Goal: Task Accomplishment & Management: Use online tool/utility

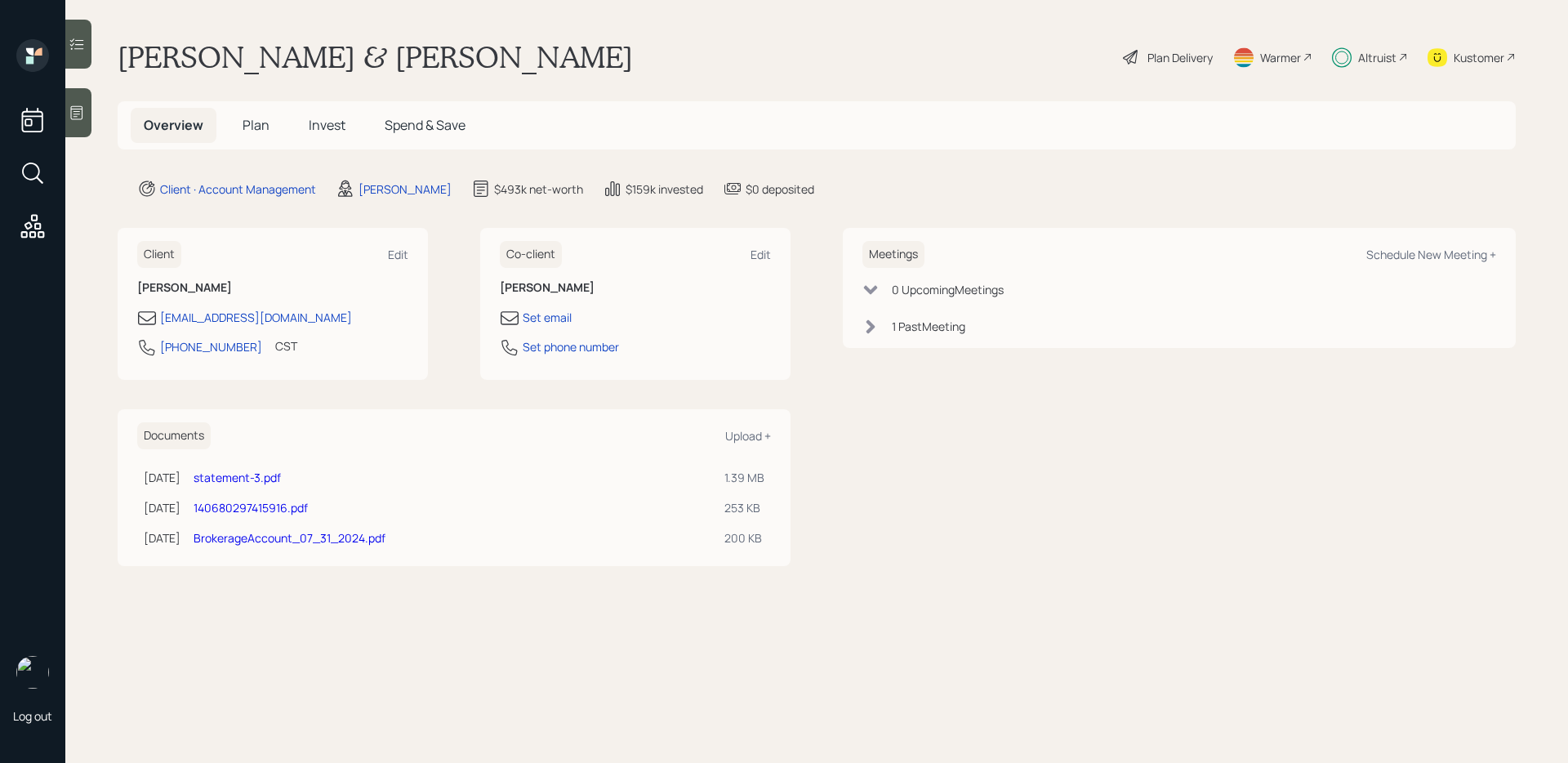
click at [313, 115] on h5 "Invest" at bounding box center [327, 125] width 63 height 35
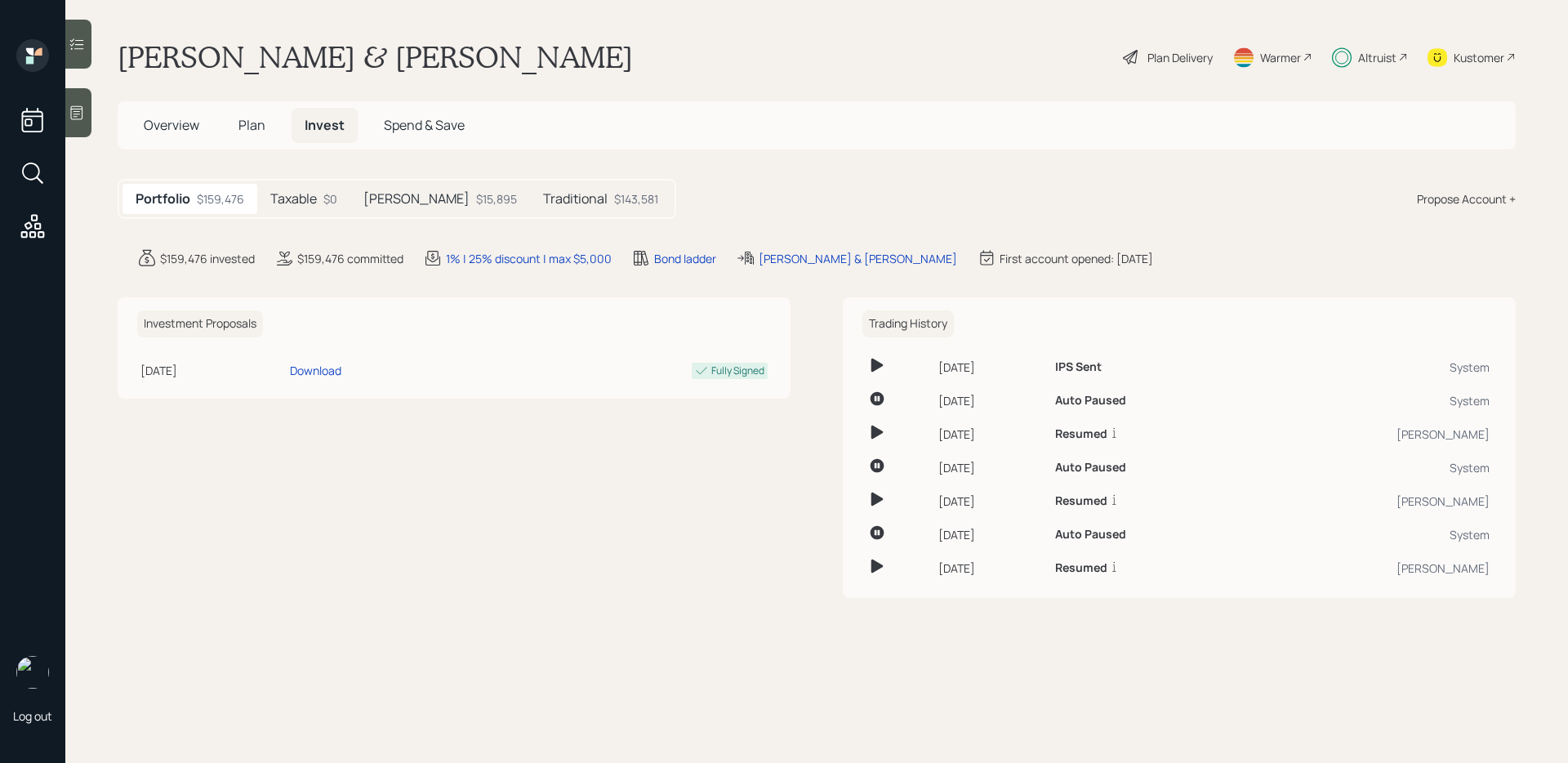
click at [301, 200] on h5 "Taxable" at bounding box center [293, 198] width 47 height 16
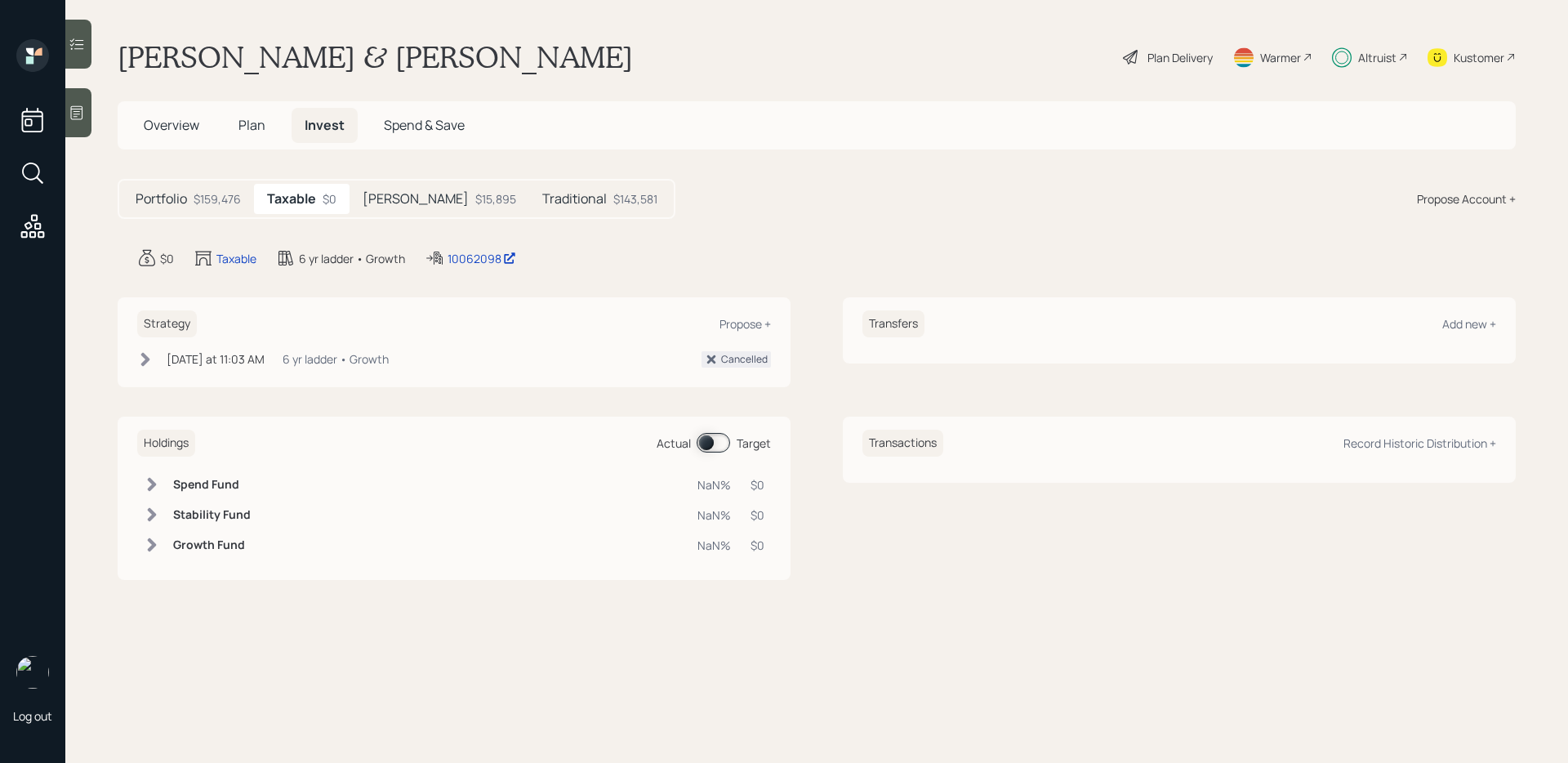
click at [475, 193] on div "$15,895" at bounding box center [496, 198] width 41 height 17
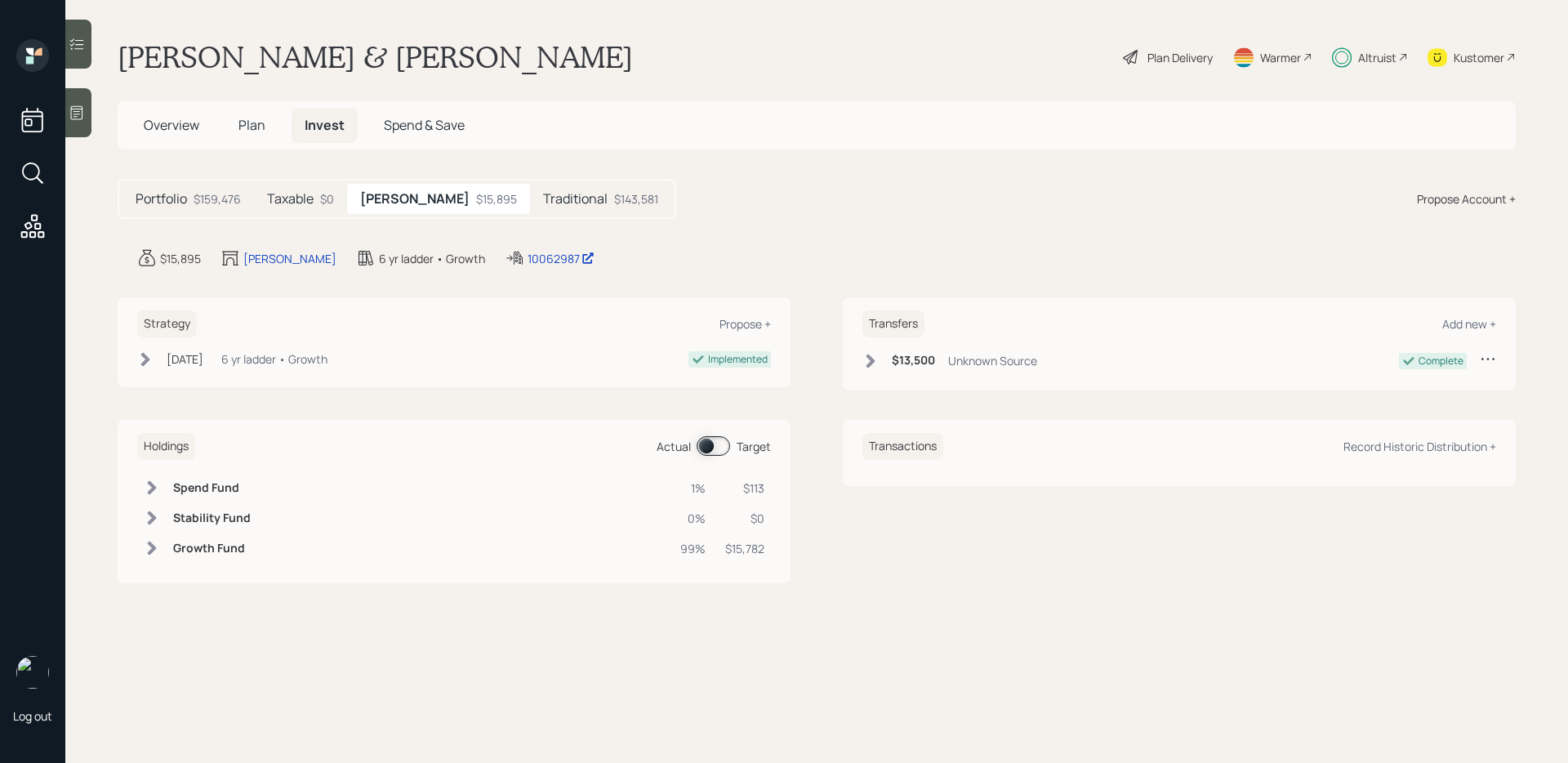
click at [327, 198] on div "$0" at bounding box center [327, 198] width 14 height 17
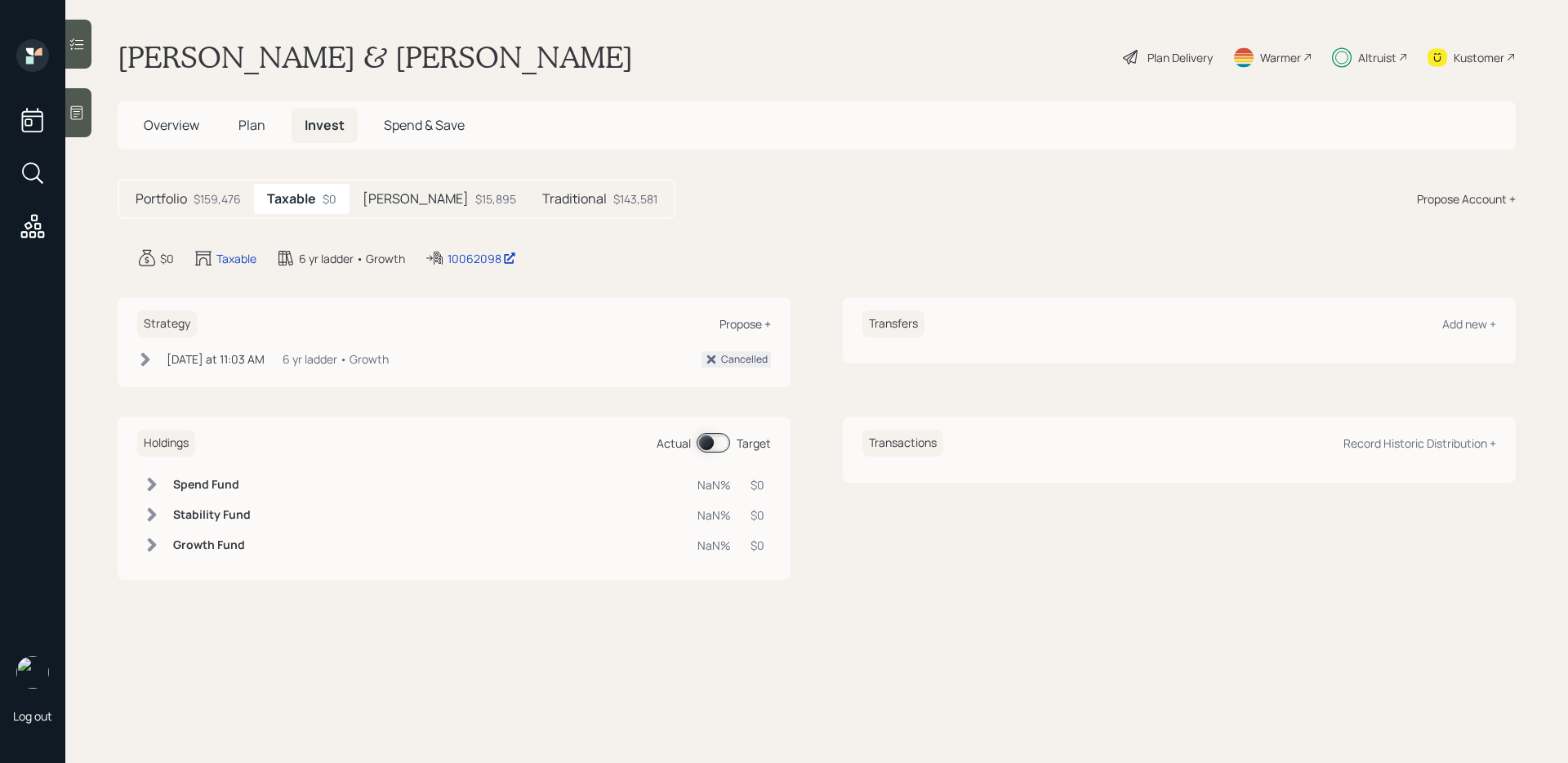
click at [753, 323] on div "Propose +" at bounding box center [745, 323] width 52 height 16
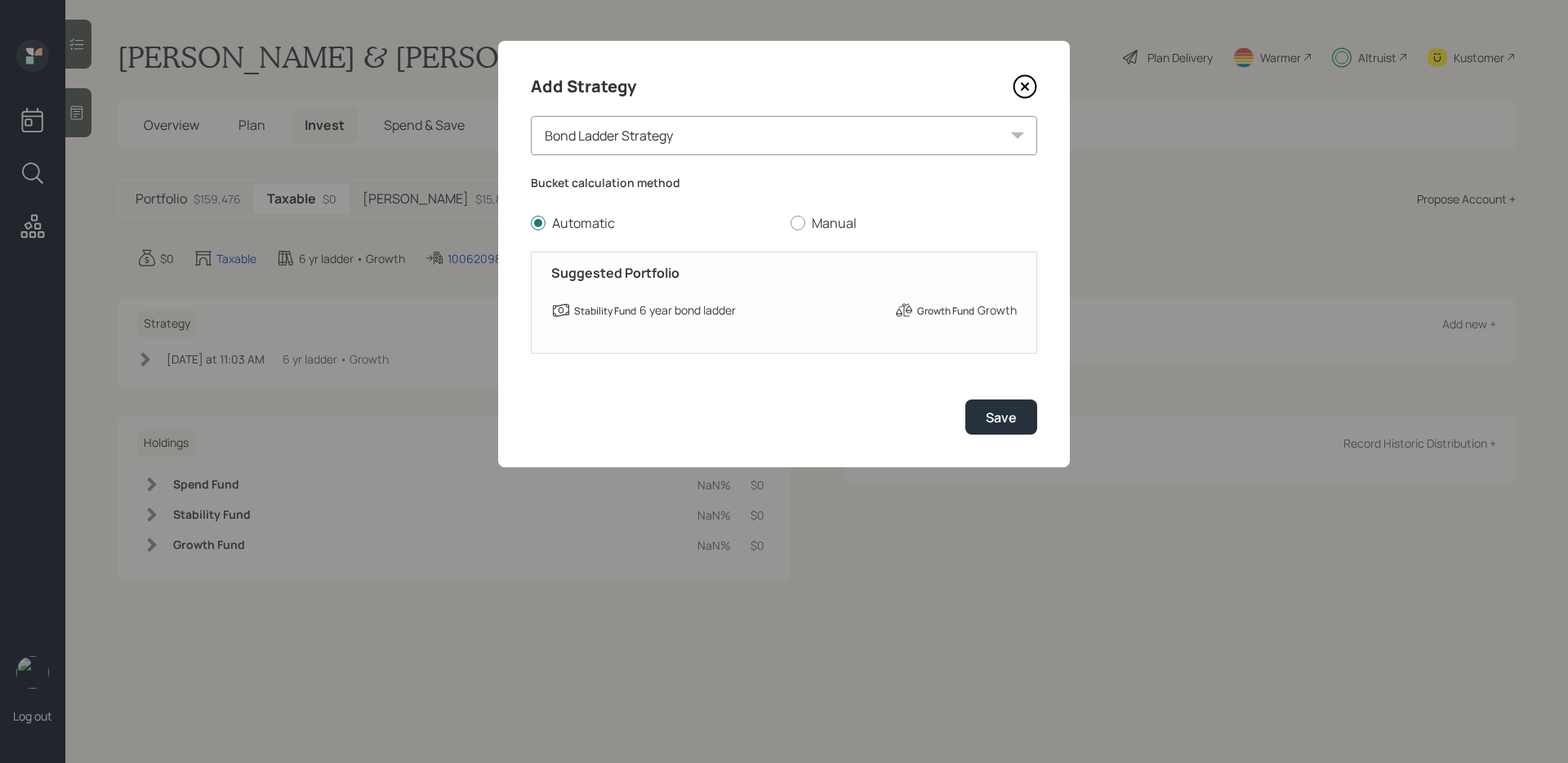
click at [700, 144] on div "Bond Ladder Strategy" at bounding box center [784, 136] width 506 height 40
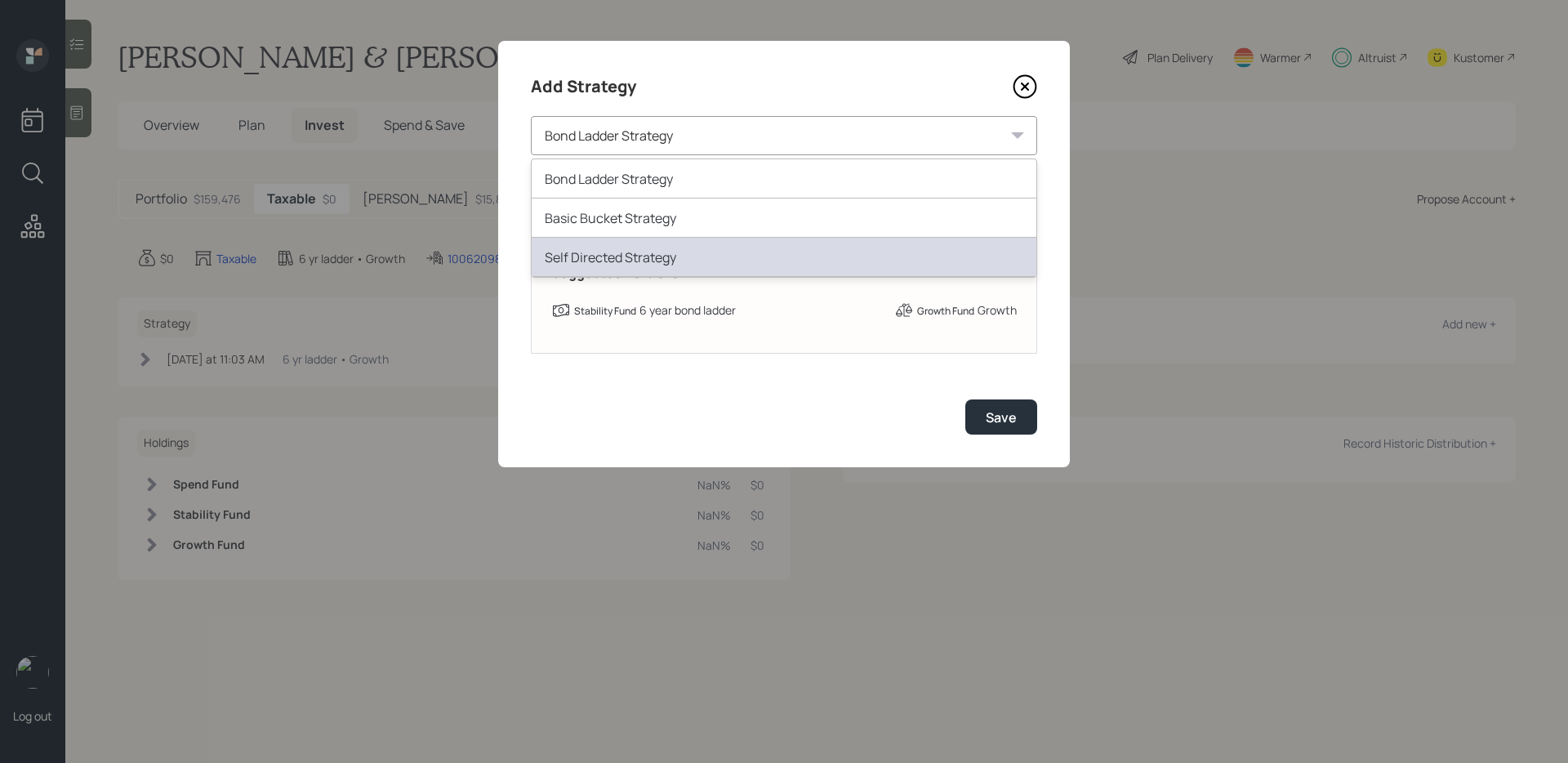
click at [664, 245] on div "Self Directed Strategy" at bounding box center [784, 258] width 505 height 40
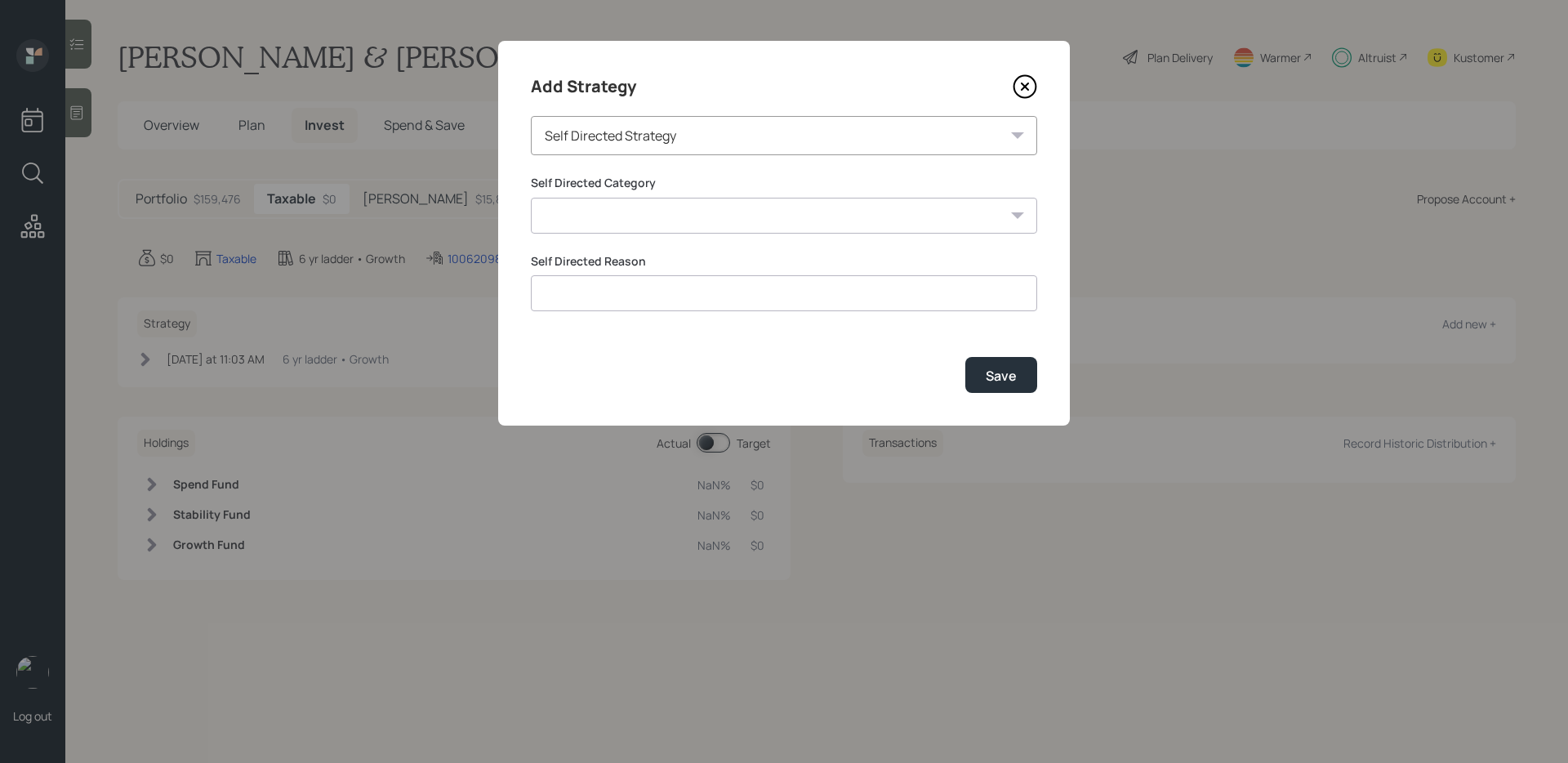
click at [651, 221] on select "Inherited IRA Legacy or Client Directed Holdings Other" at bounding box center [784, 216] width 506 height 36
select select "other"
click at [531, 198] on select "Inherited IRA Legacy or Client Directed Holdings Other" at bounding box center [784, 216] width 506 height 36
click at [611, 292] on input at bounding box center [784, 293] width 506 height 36
type input "Not planning to fund the account"
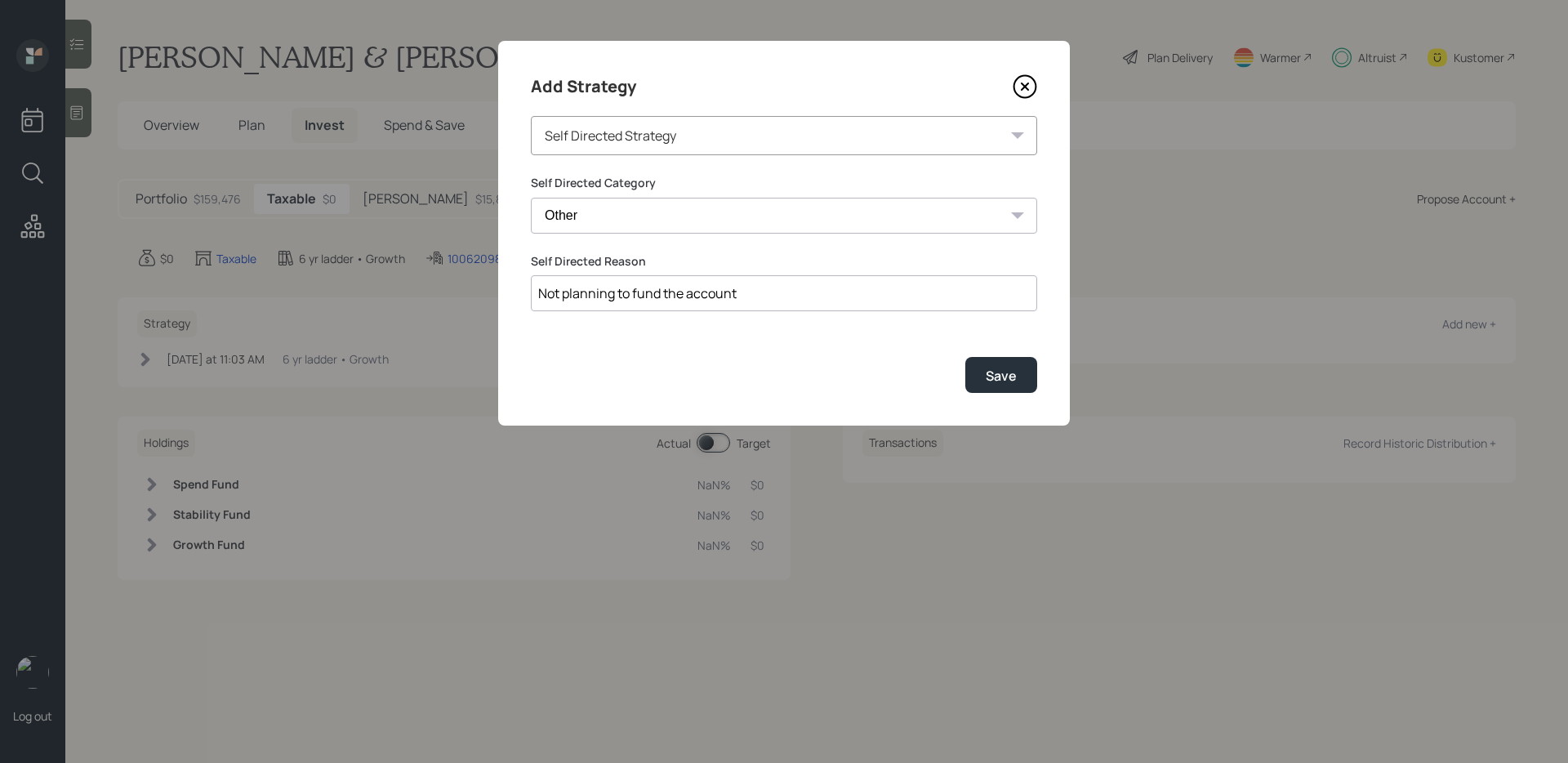
click at [965, 357] on button "Save" at bounding box center [1001, 375] width 72 height 35
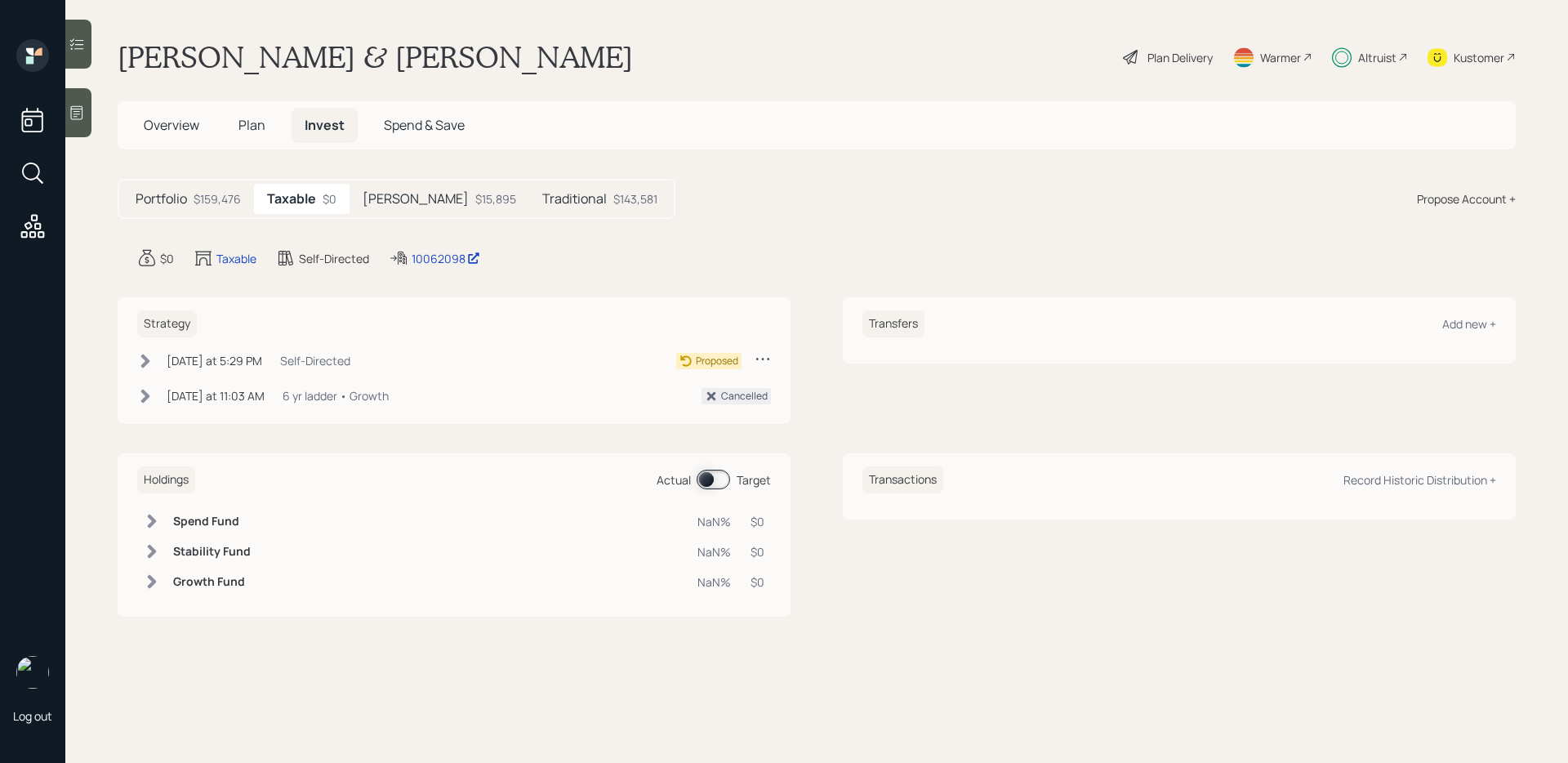
click at [1185, 55] on div "Plan Delivery" at bounding box center [1179, 58] width 65 height 17
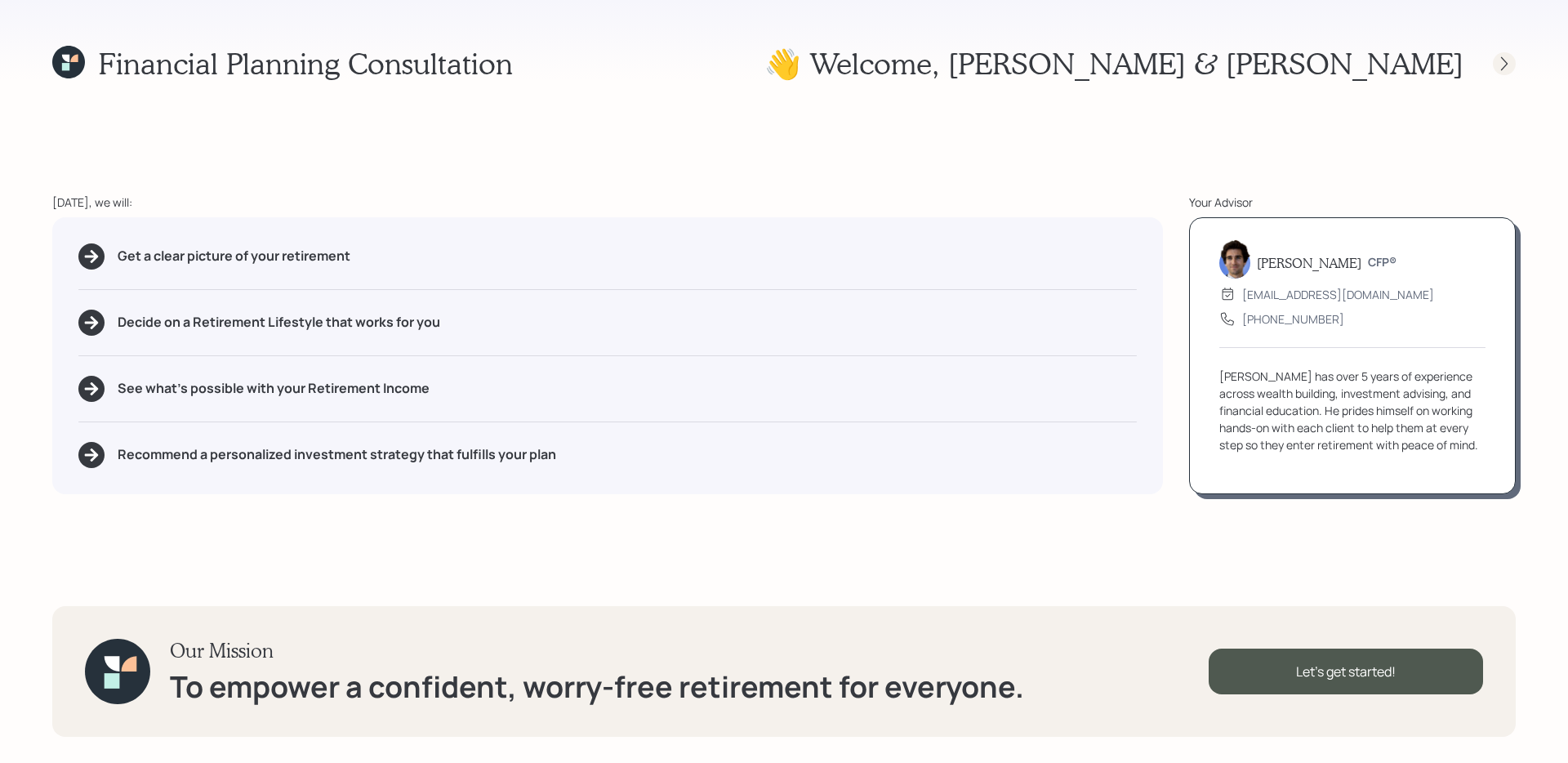
click at [1504, 63] on icon at bounding box center [1505, 63] width 16 height 16
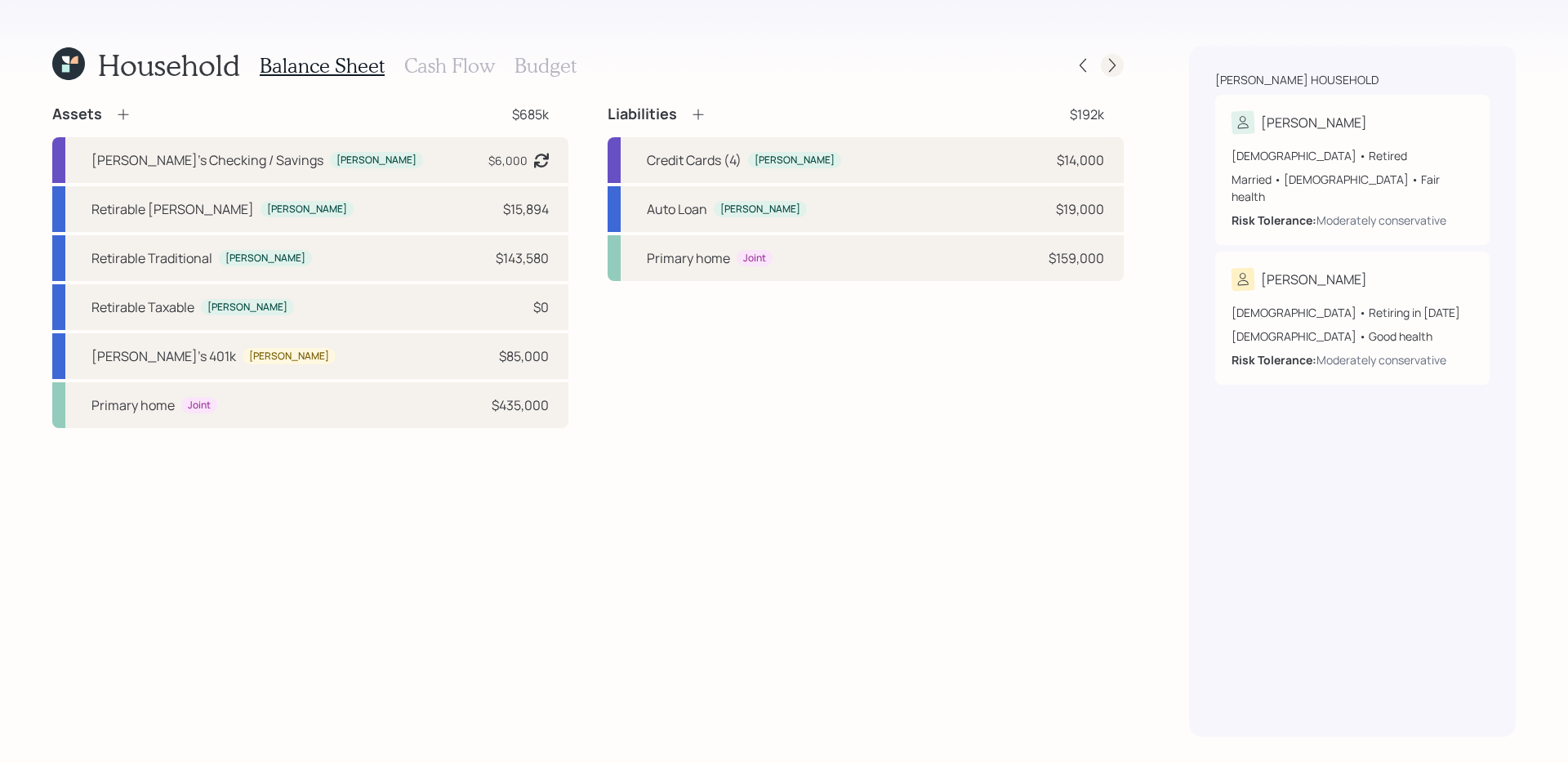
click at [1123, 67] on div at bounding box center [1112, 65] width 23 height 23
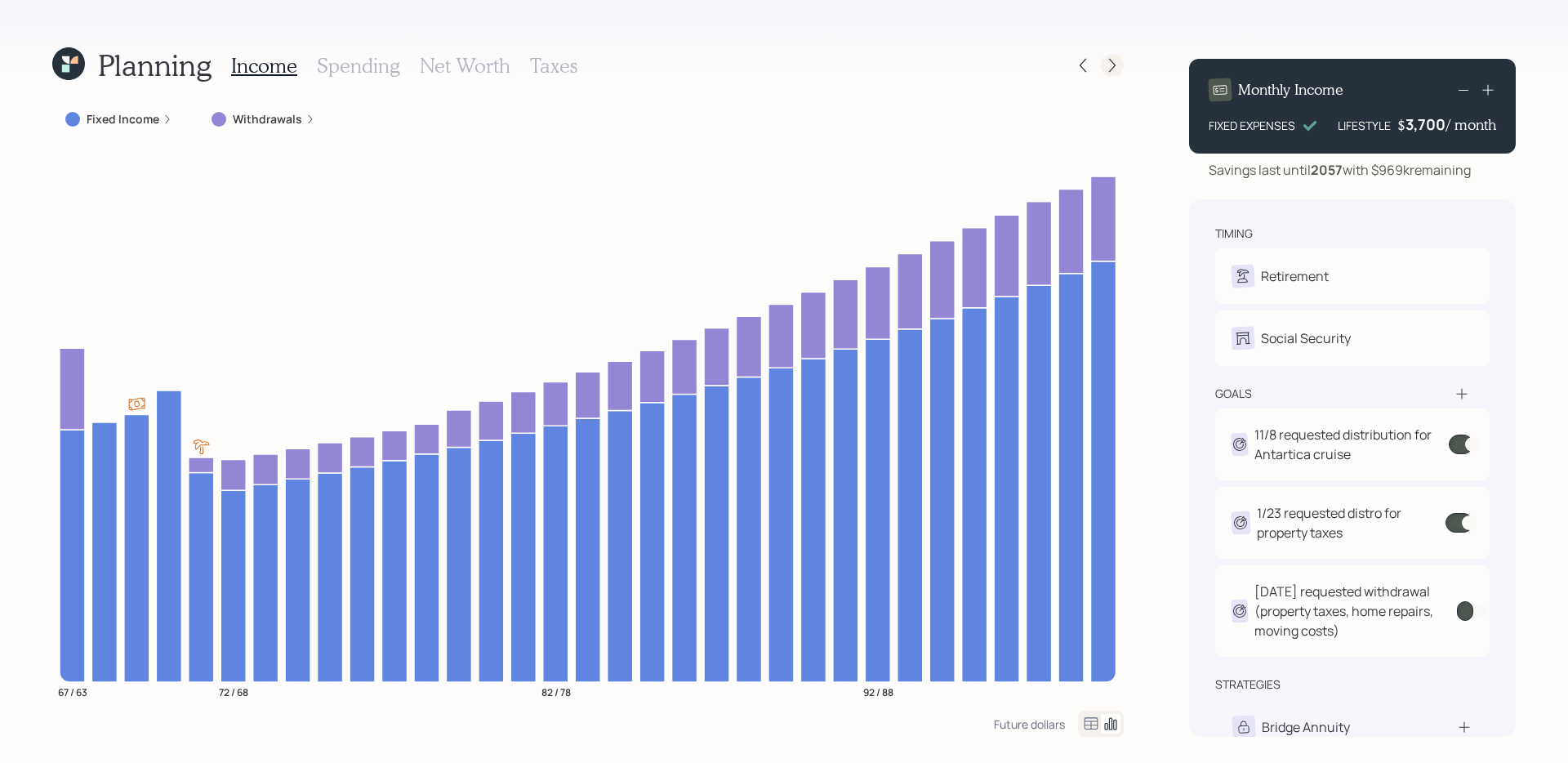
click at [1119, 67] on icon at bounding box center [1112, 65] width 16 height 16
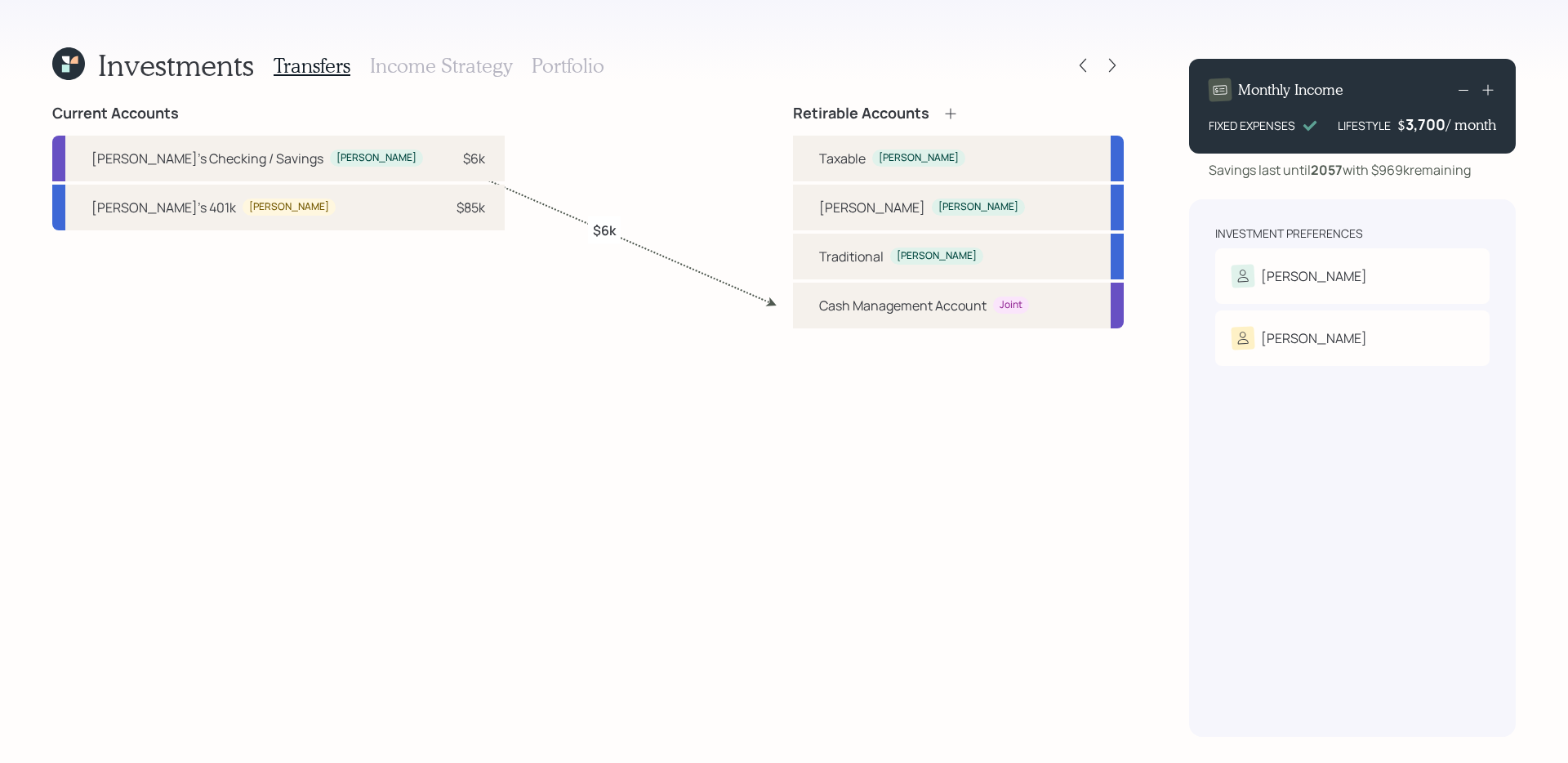
click at [524, 58] on div "Transfers Income Strategy Portfolio" at bounding box center [439, 66] width 331 height 40
click at [550, 67] on h3 "Portfolio" at bounding box center [568, 65] width 72 height 24
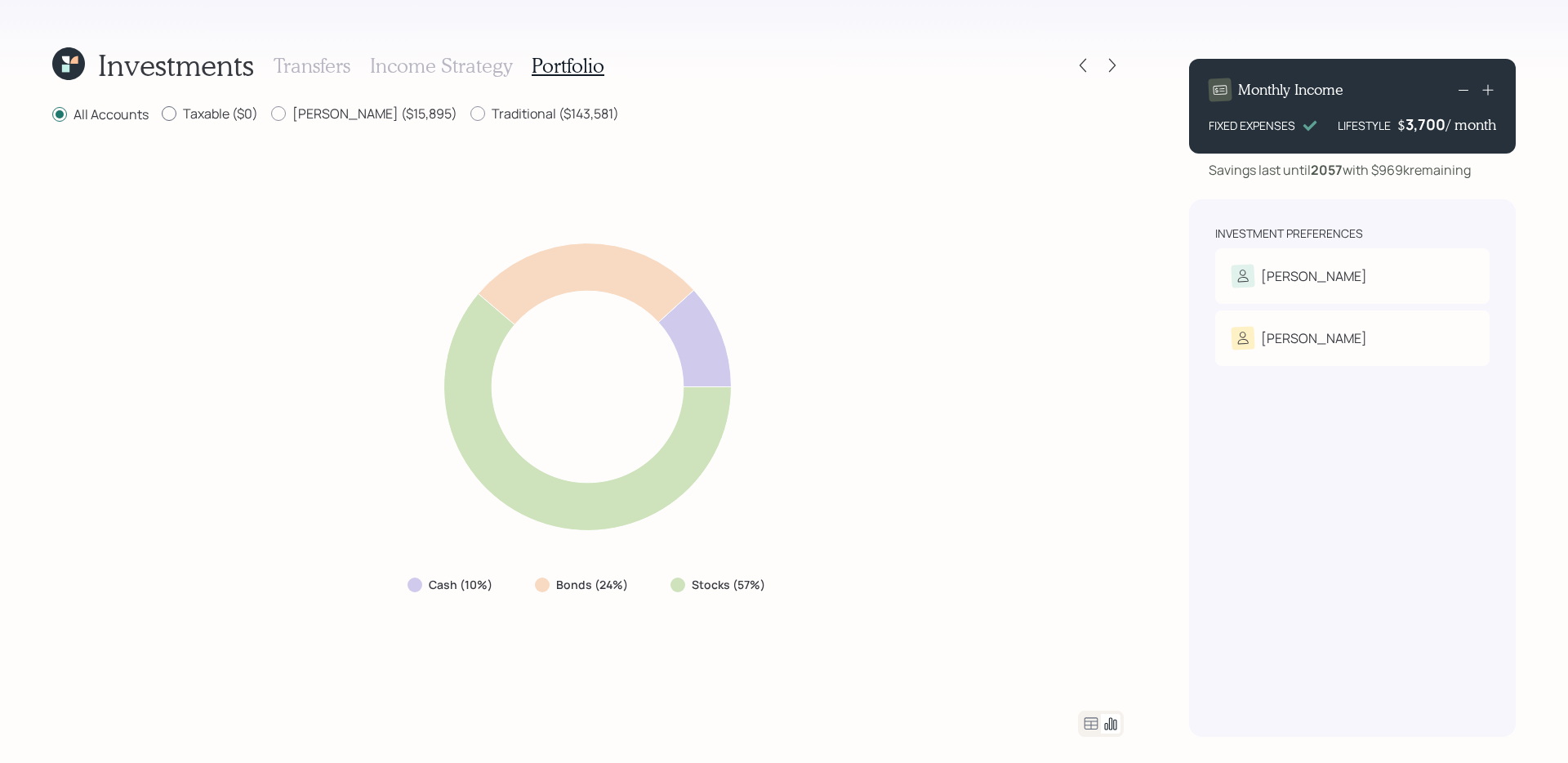
click at [226, 114] on label "Taxable ($0)" at bounding box center [209, 114] width 96 height 18
click at [161, 114] on input "Taxable ($0)" at bounding box center [161, 114] width 1 height 1
radio input "true"
radio input "false"
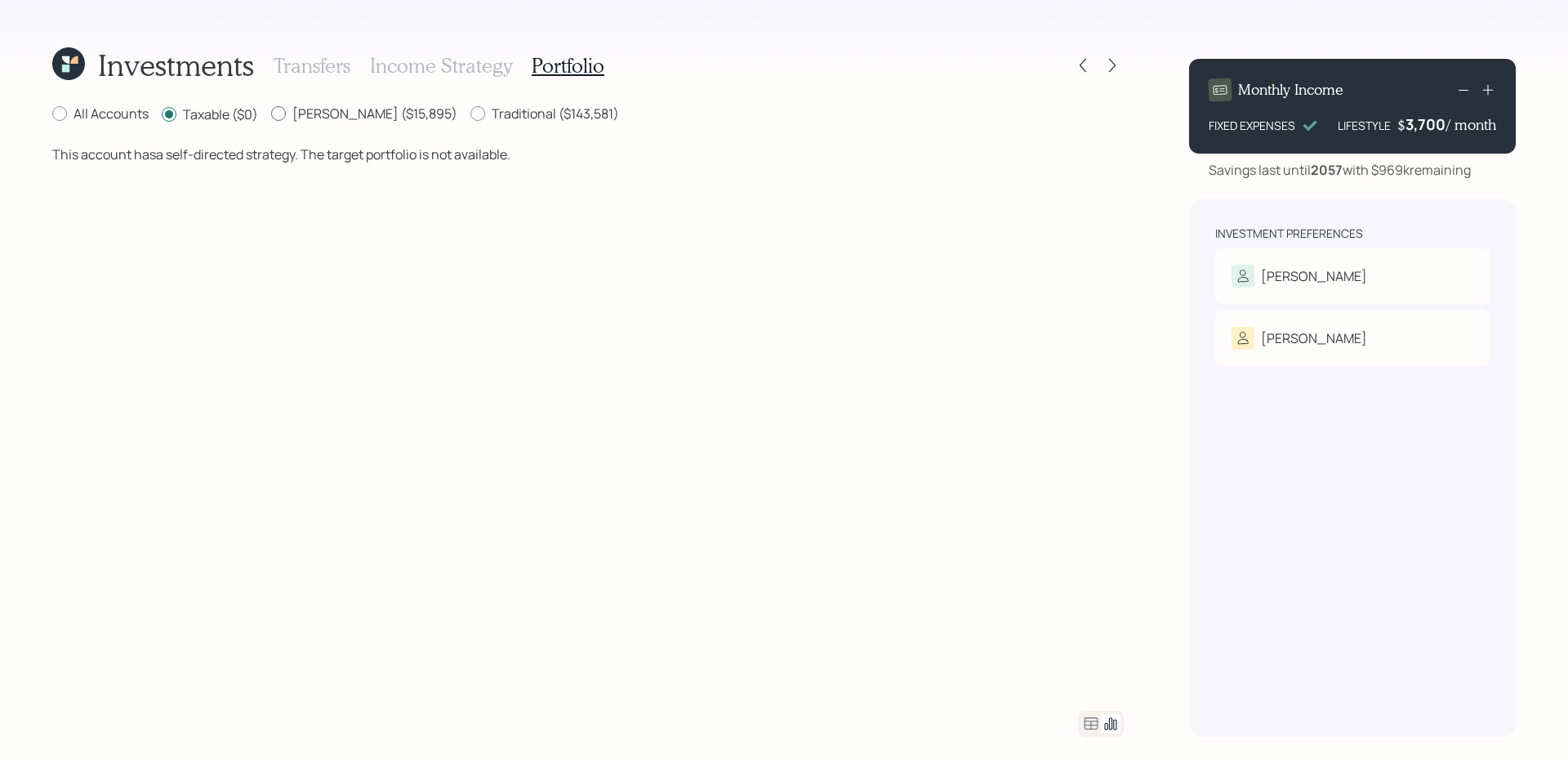
click at [330, 112] on label "[PERSON_NAME] ($15,895)" at bounding box center [364, 114] width 186 height 18
click at [271, 114] on input "[PERSON_NAME] ($15,895)" at bounding box center [270, 114] width 1 height 1
radio input "true"
radio input "false"
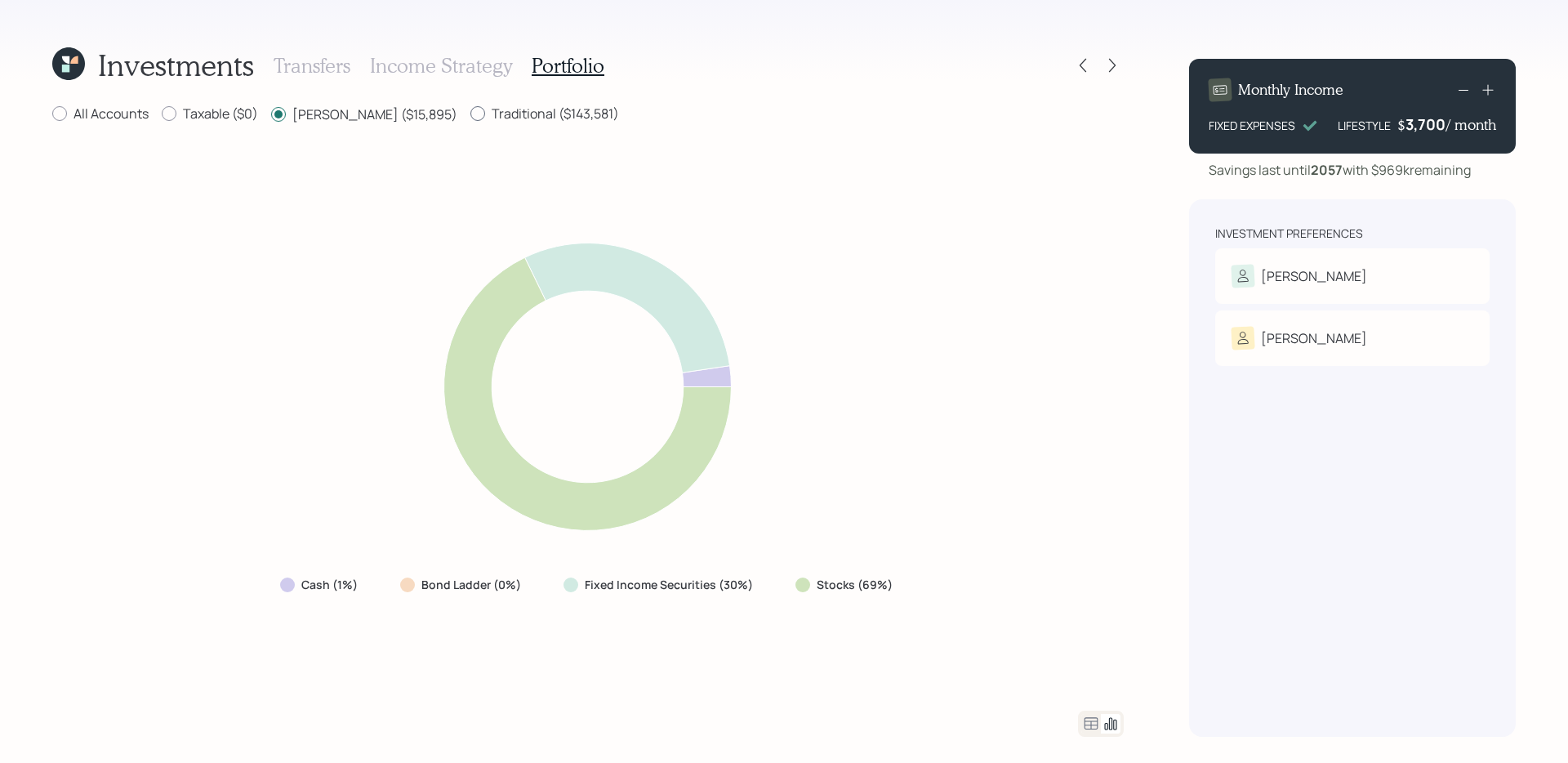
click at [471, 117] on label "Traditional ($143,581)" at bounding box center [545, 114] width 149 height 18
click at [470, 114] on input "Traditional ($143,581)" at bounding box center [470, 114] width 1 height 1
radio input "true"
radio input "false"
click at [207, 115] on label "Taxable ($0)" at bounding box center [209, 114] width 96 height 18
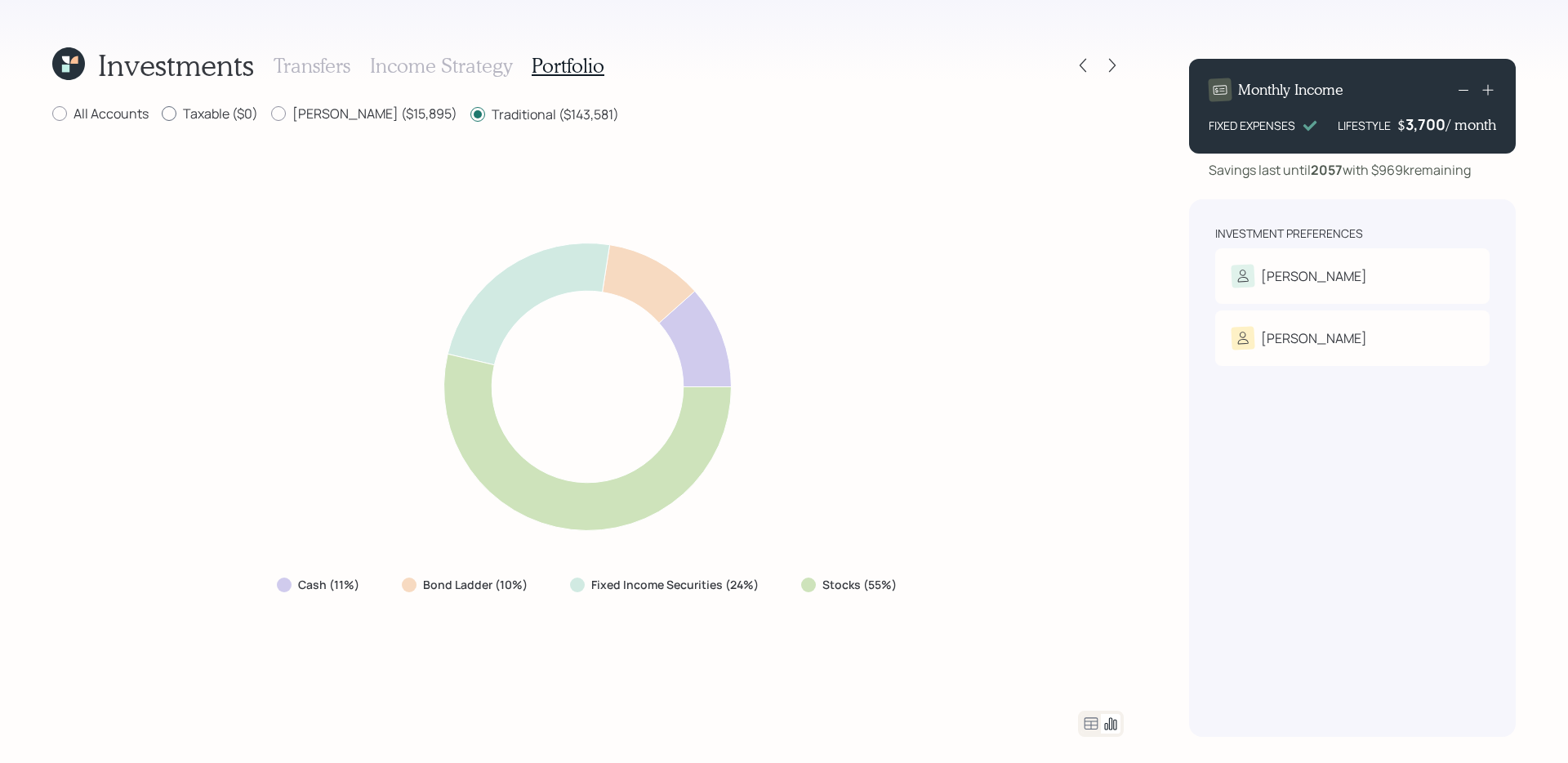
click at [161, 114] on input "Taxable ($0)" at bounding box center [161, 114] width 1 height 1
radio input "true"
radio input "false"
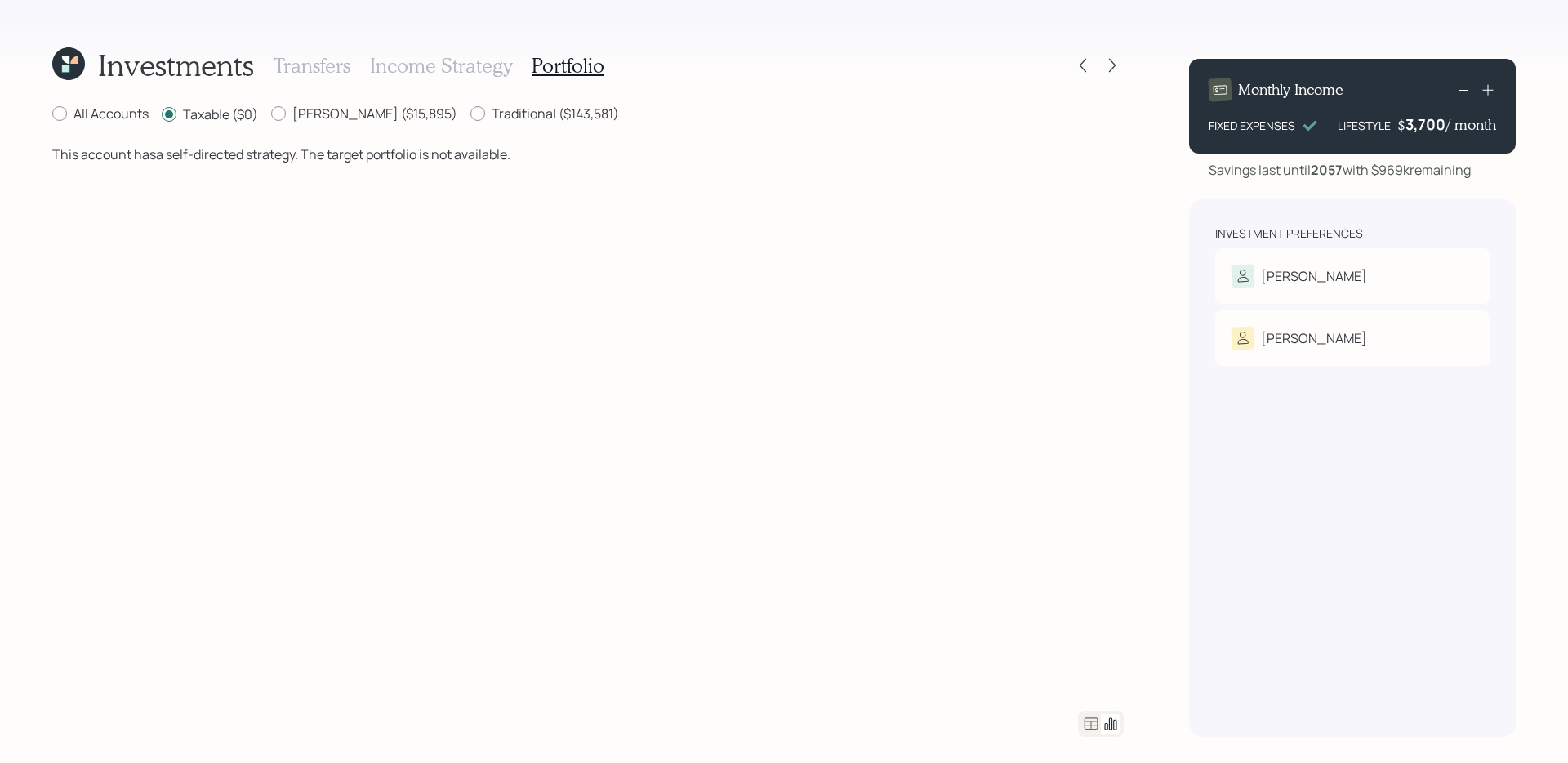
click at [64, 157] on div "This account has a self-directed strategy. The target portfolio is not availabl…" at bounding box center [281, 418] width 458 height 547
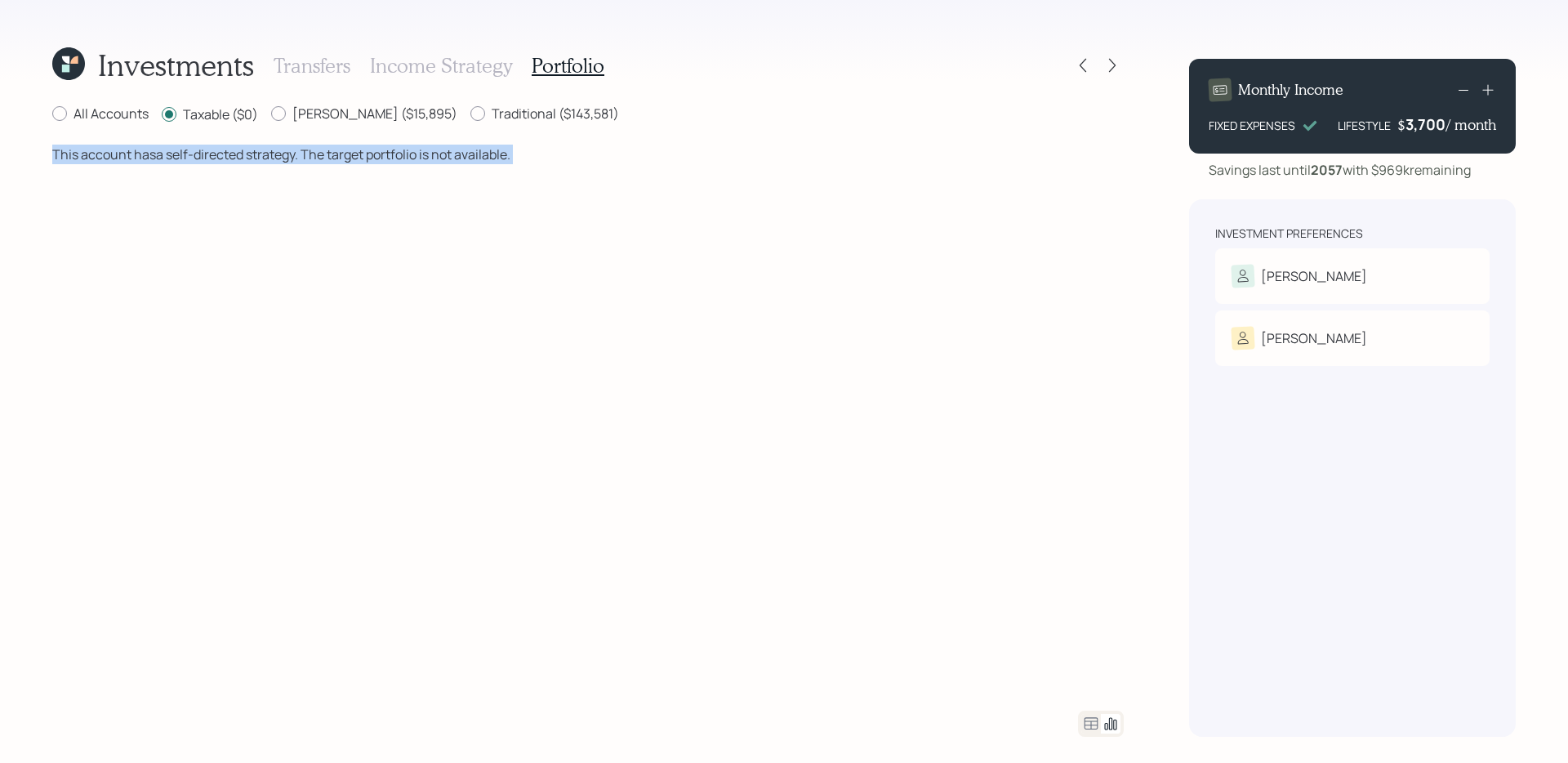
drag, startPoint x: 64, startPoint y: 157, endPoint x: 539, endPoint y: 160, distance: 475.0
click at [539, 160] on div "This account has a self-directed strategy. The target portfolio is not availabl…" at bounding box center [589, 418] width 1072 height 547
click at [361, 179] on div "This account has a self-directed strategy. The target portfolio is not availabl…" at bounding box center [281, 418] width 458 height 547
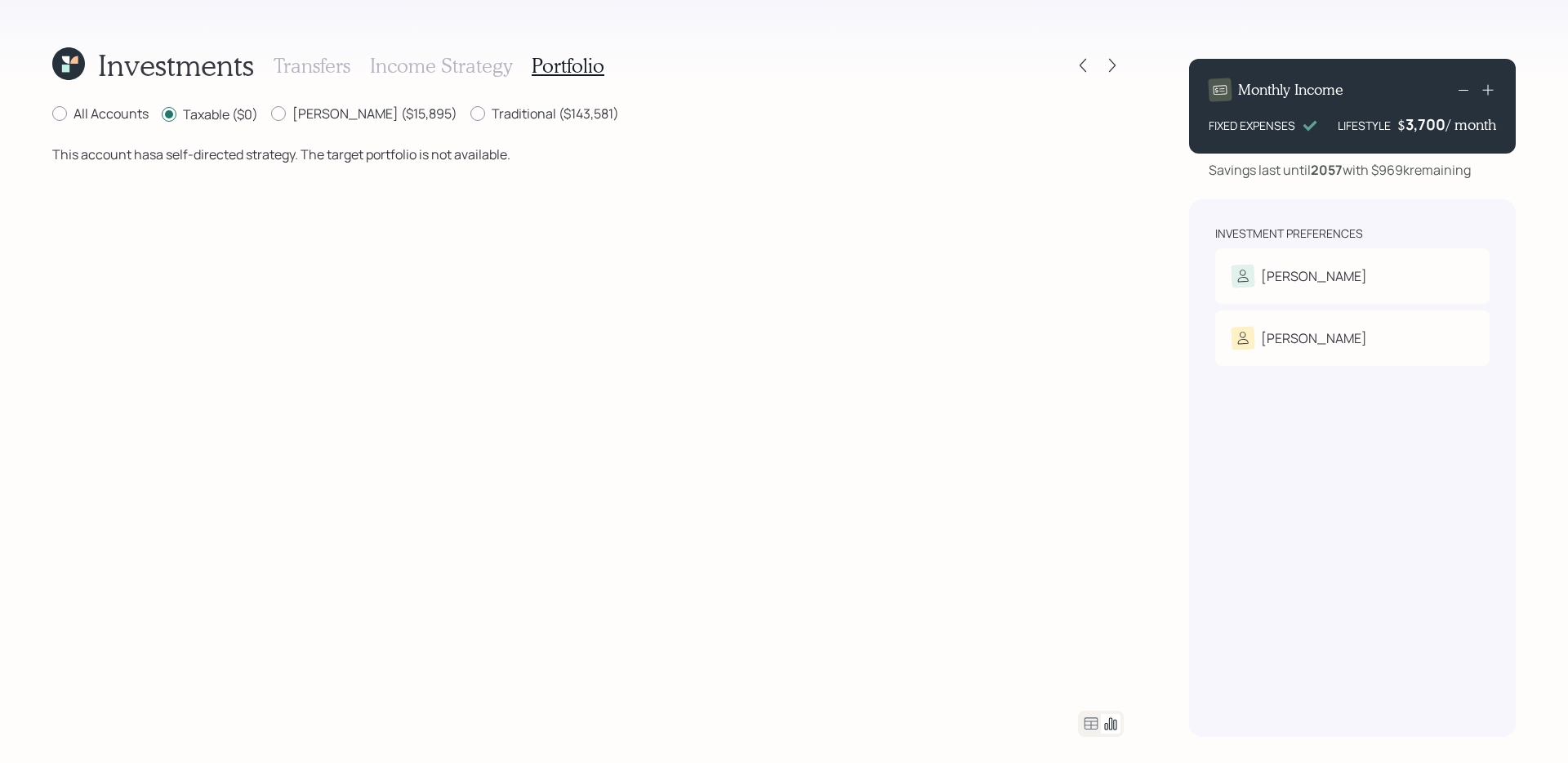
click at [73, 70] on icon at bounding box center [69, 64] width 33 height 33
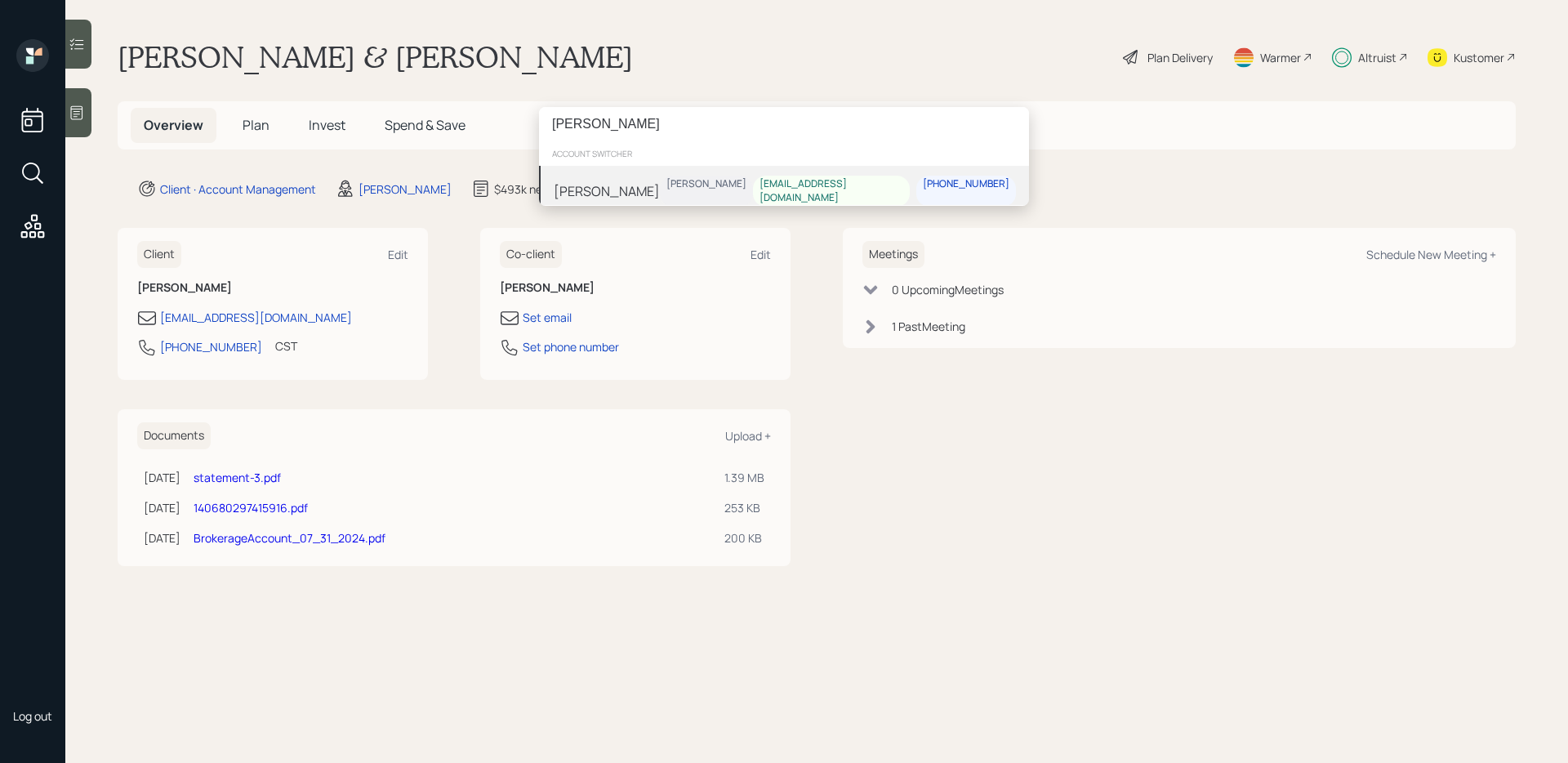
type input "[PERSON_NAME]"
